Goal: Transaction & Acquisition: Book appointment/travel/reservation

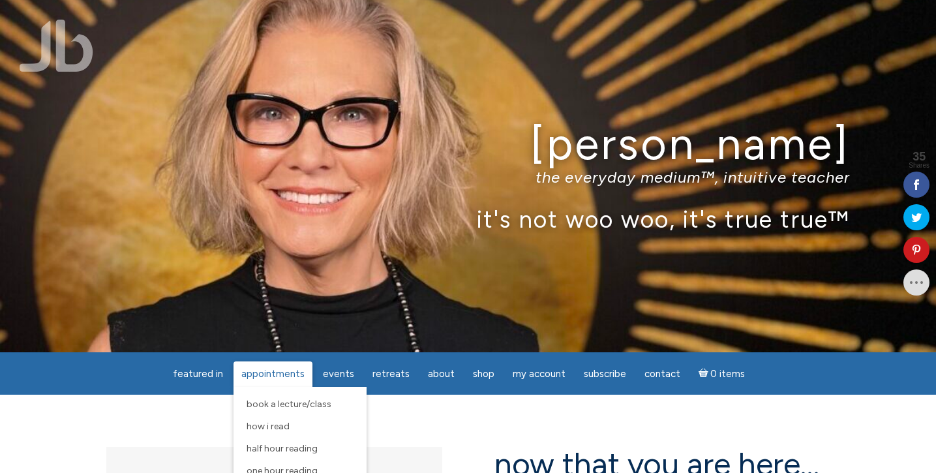
click at [278, 370] on span "Appointments" at bounding box center [272, 374] width 63 height 12
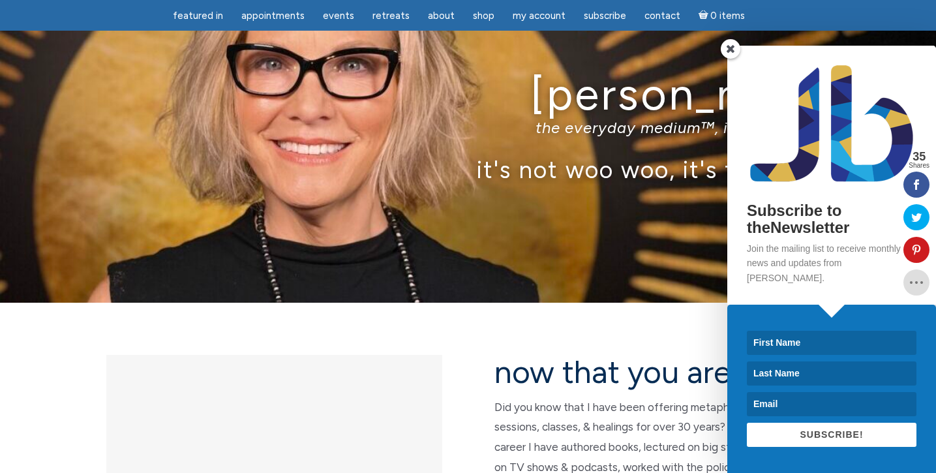
scroll to position [56, 0]
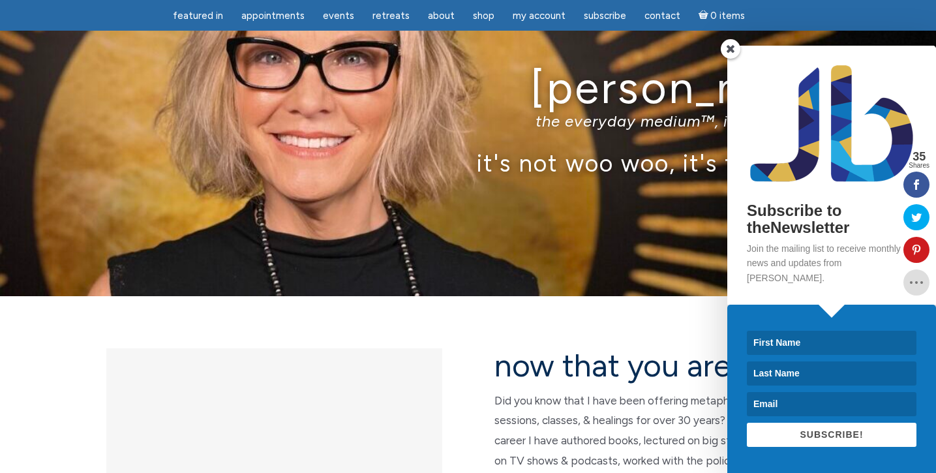
click at [730, 59] on span at bounding box center [730, 49] width 20 height 20
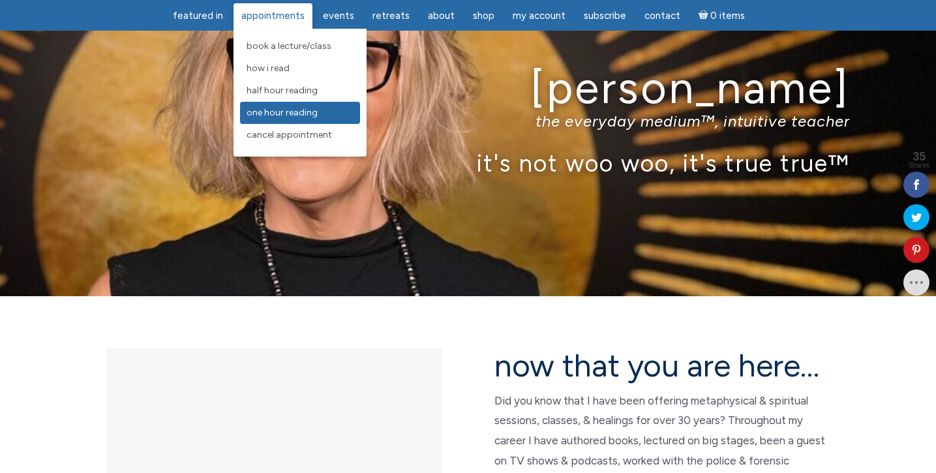
click at [282, 116] on span "One Hour Reading" at bounding box center [281, 112] width 71 height 11
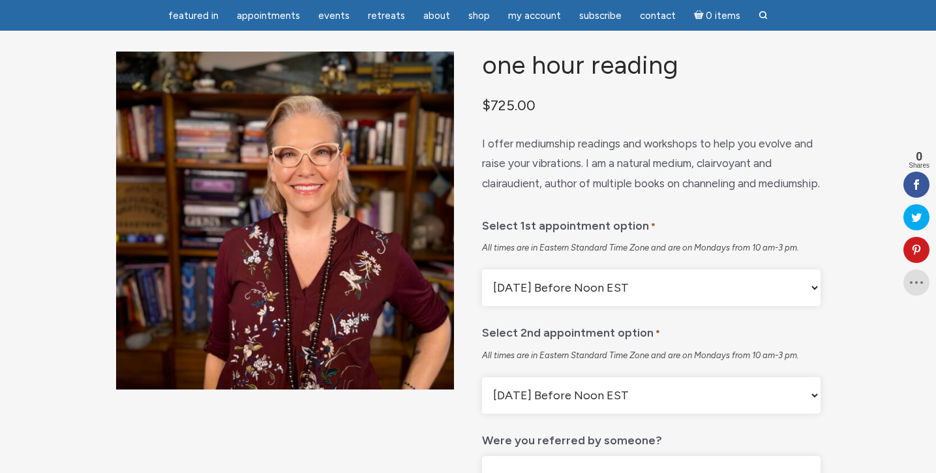
scroll to position [22, 0]
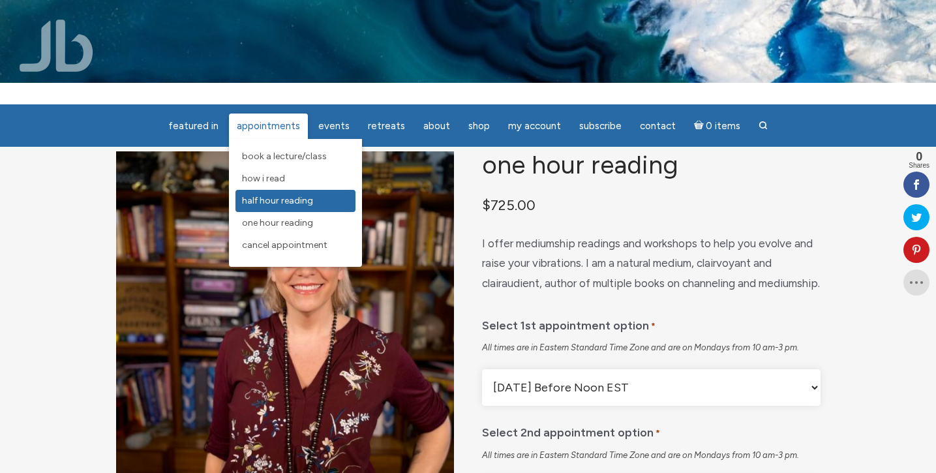
click at [289, 200] on span "Half Hour Reading" at bounding box center [277, 200] width 71 height 11
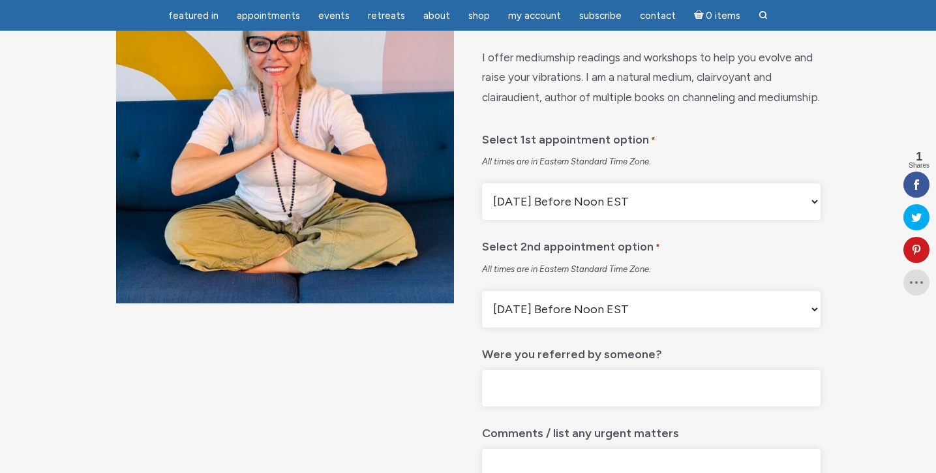
scroll to position [166, 0]
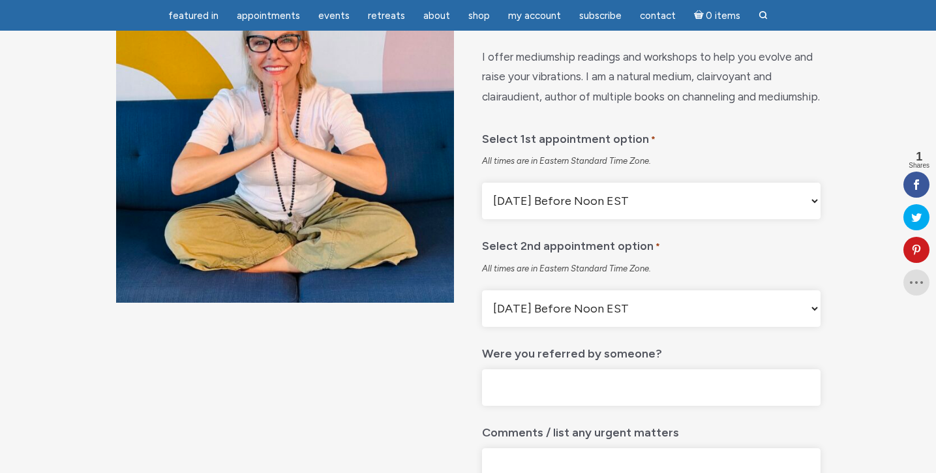
select select "First Available Appointment"
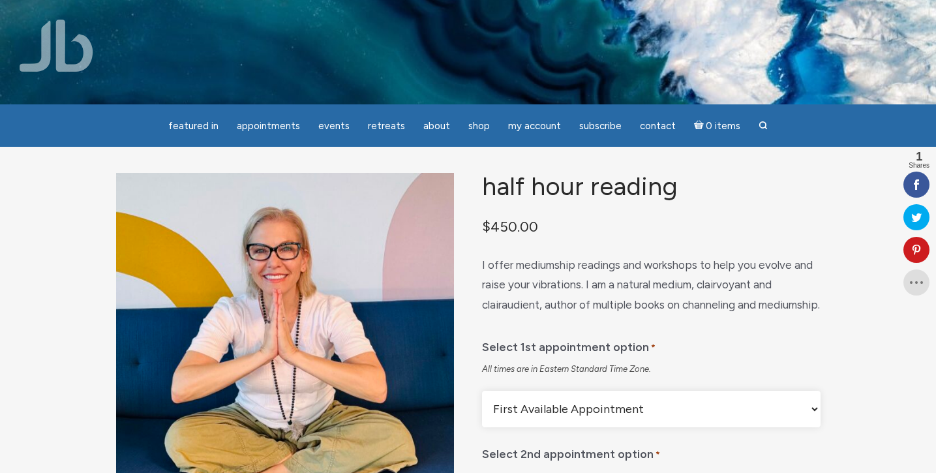
scroll to position [0, 0]
click at [77, 60] on img at bounding box center [57, 46] width 74 height 52
